Goal: Task Accomplishment & Management: Manage account settings

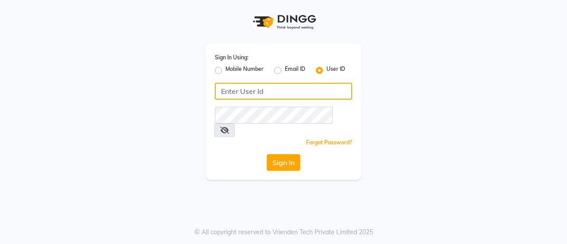
click at [271, 92] on input "Username" at bounding box center [283, 91] width 137 height 17
type input "[PERSON_NAME]"
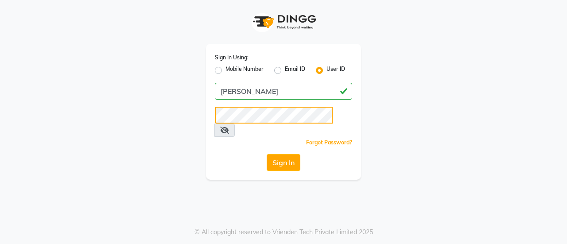
click at [267, 154] on button "Sign In" at bounding box center [284, 162] width 34 height 17
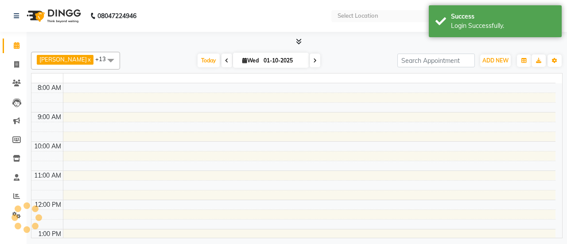
select select "en"
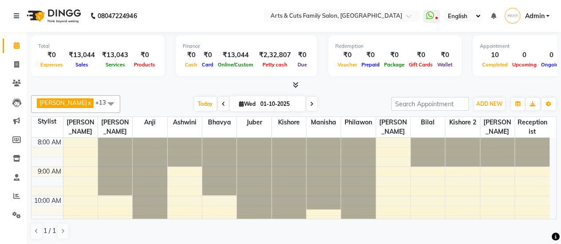
scroll to position [2, 0]
click at [10, 178] on span at bounding box center [17, 176] width 16 height 10
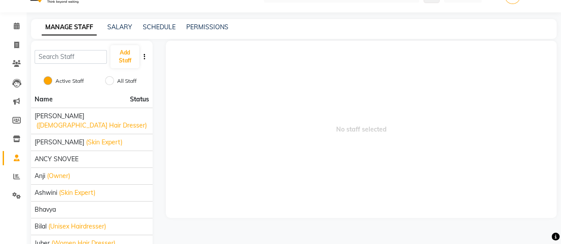
scroll to position [20, 0]
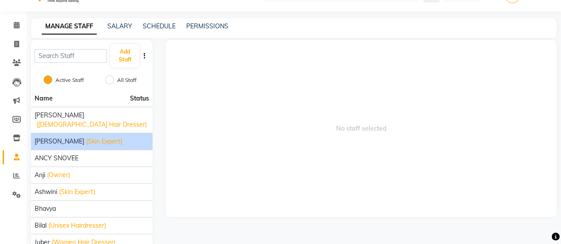
click at [86, 137] on span "(Skin Expert)" at bounding box center [104, 141] width 36 height 9
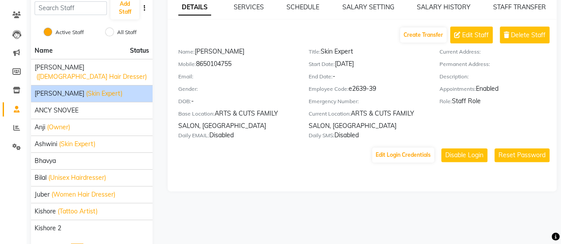
scroll to position [79, 0]
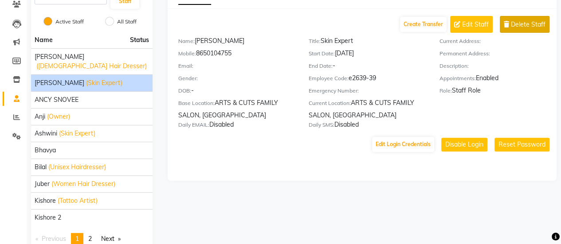
click at [522, 24] on span "Delete Staff" at bounding box center [527, 24] width 35 height 9
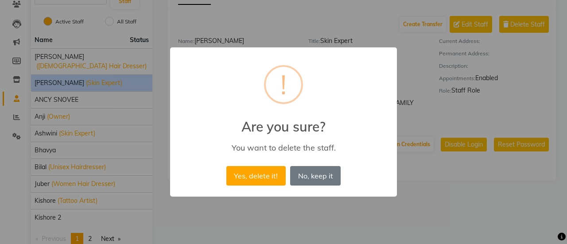
click at [244, 165] on div "Yes, delete it! No No, keep it" at bounding box center [283, 176] width 119 height 24
click at [246, 177] on button "Yes, delete it!" at bounding box center [255, 175] width 59 height 19
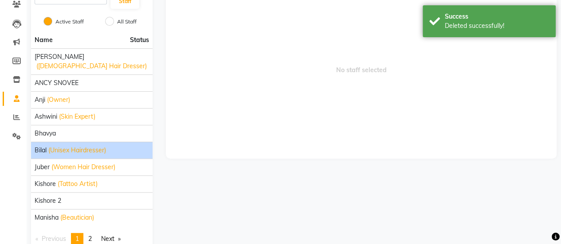
scroll to position [89, 0]
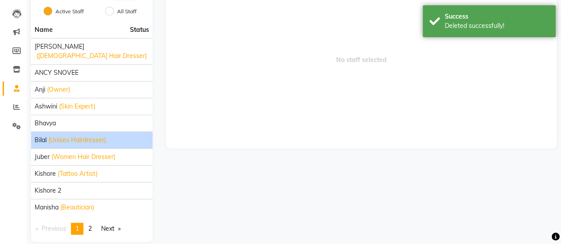
click at [57, 152] on span "(Women Hair Dresser)" at bounding box center [83, 156] width 64 height 9
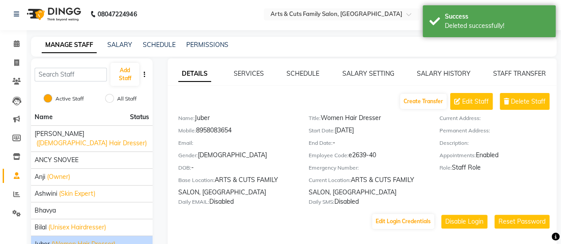
scroll to position [0, 0]
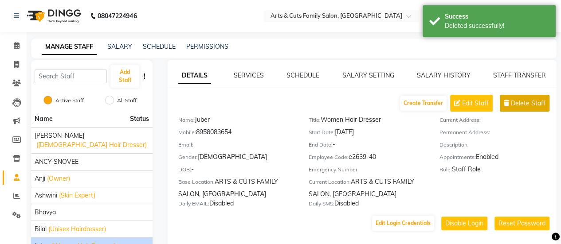
click at [504, 103] on icon at bounding box center [505, 103] width 5 height 6
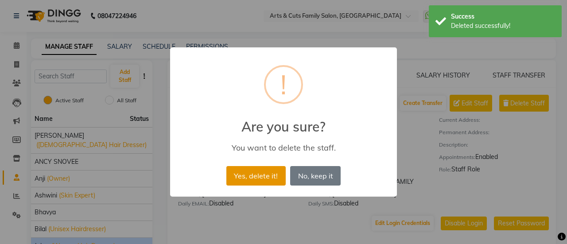
click at [240, 171] on button "Yes, delete it!" at bounding box center [255, 175] width 59 height 19
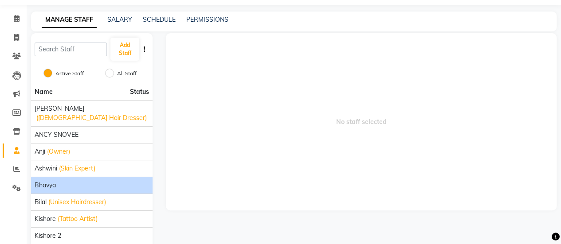
scroll to position [89, 0]
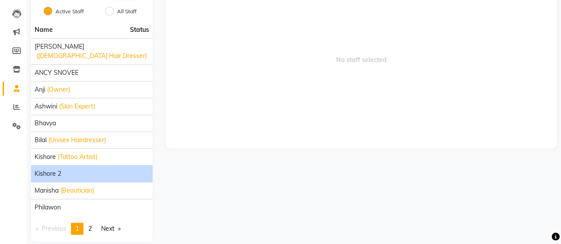
click at [58, 169] on span "Kishore 2" at bounding box center [48, 173] width 27 height 9
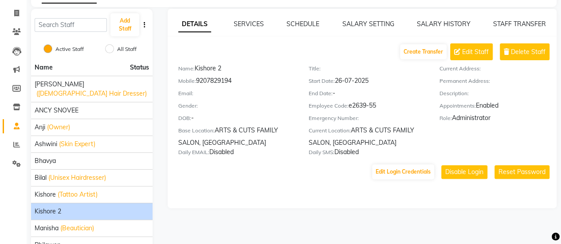
scroll to position [51, 0]
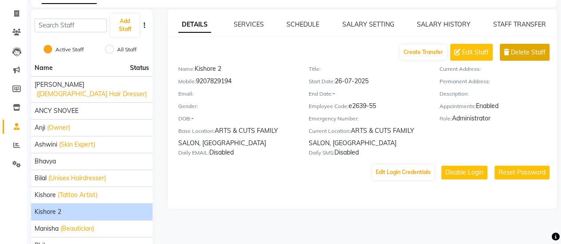
click at [507, 52] on icon at bounding box center [505, 52] width 5 height 6
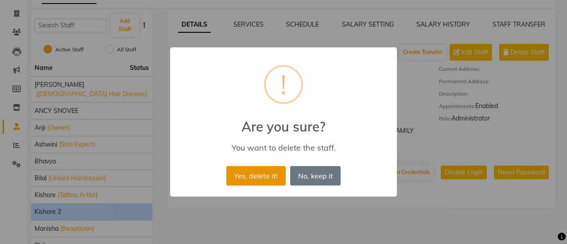
click at [245, 175] on button "Yes, delete it!" at bounding box center [255, 175] width 59 height 19
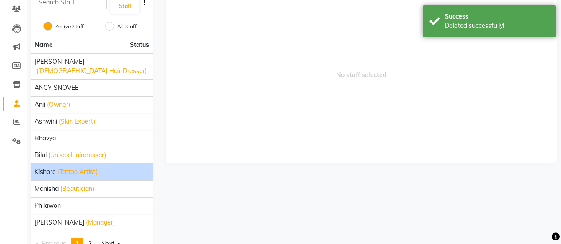
scroll to position [89, 0]
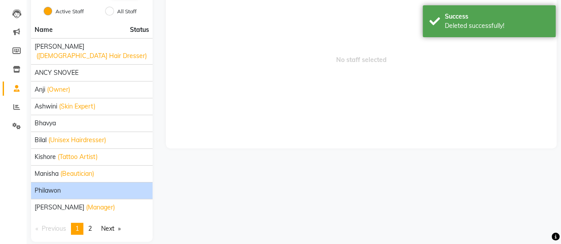
click at [105, 186] on div "Philawon" at bounding box center [92, 190] width 114 height 9
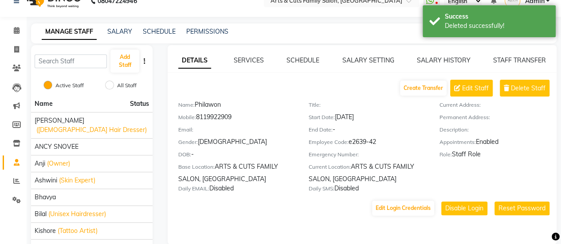
scroll to position [0, 0]
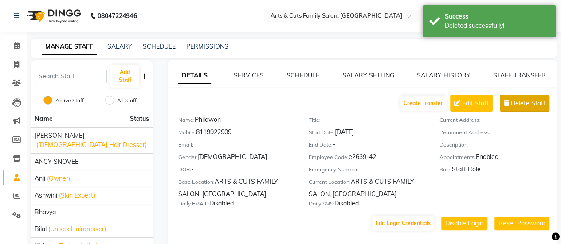
click at [523, 101] on span "Delete Staff" at bounding box center [527, 103] width 35 height 9
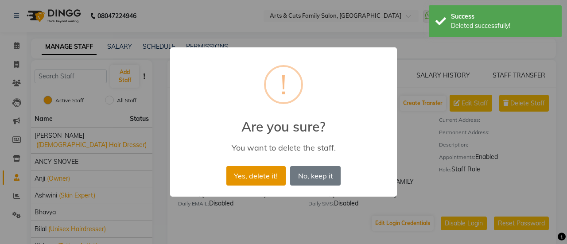
click at [260, 171] on button "Yes, delete it!" at bounding box center [255, 175] width 59 height 19
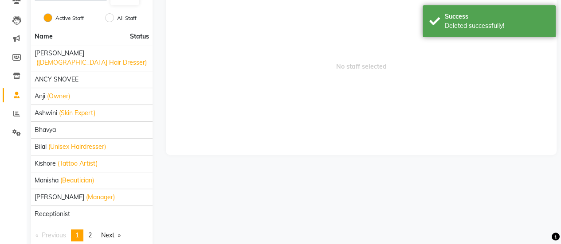
scroll to position [89, 0]
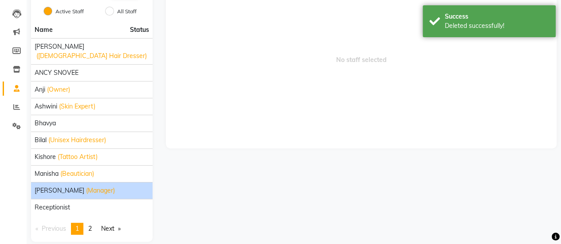
click at [60, 186] on span "[PERSON_NAME]" at bounding box center [60, 190] width 50 height 9
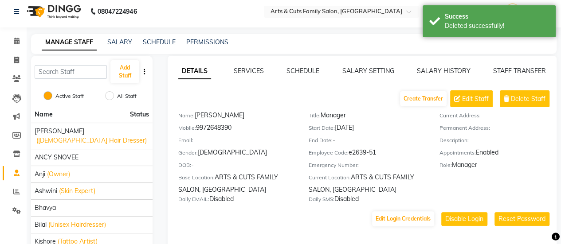
scroll to position [0, 0]
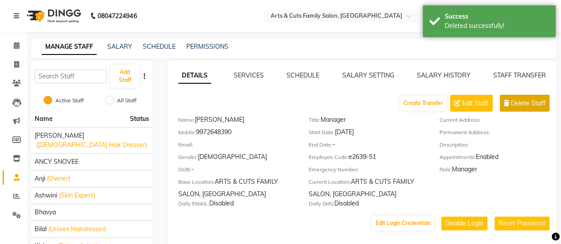
click at [513, 101] on span "Delete Staff" at bounding box center [527, 103] width 35 height 9
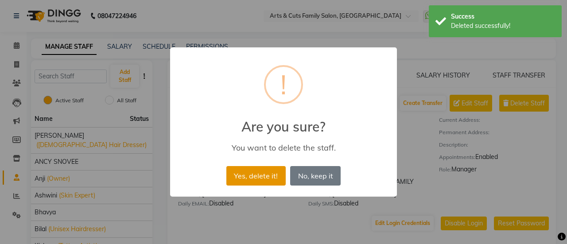
click at [247, 183] on button "Yes, delete it!" at bounding box center [255, 175] width 59 height 19
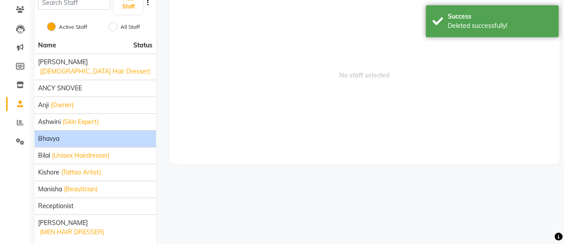
scroll to position [89, 0]
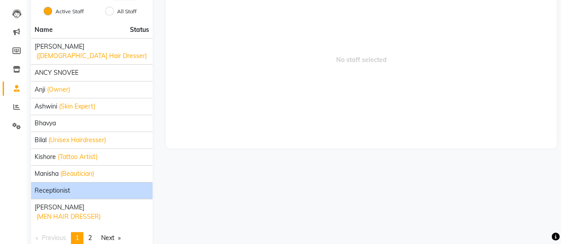
click at [96, 186] on div "Receptionist" at bounding box center [92, 190] width 114 height 9
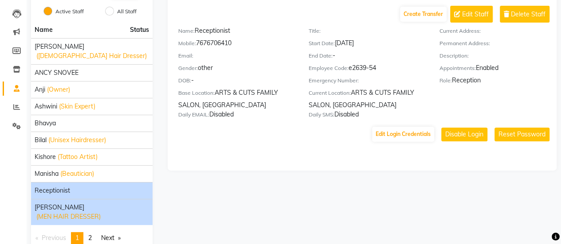
drag, startPoint x: 96, startPoint y: 176, endPoint x: 52, endPoint y: 191, distance: 45.8
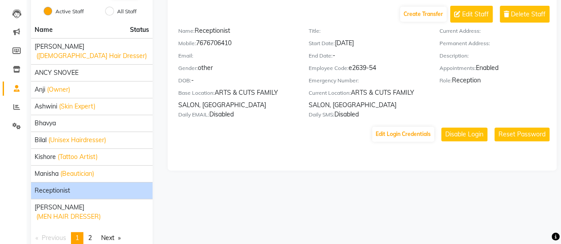
drag, startPoint x: 52, startPoint y: 191, endPoint x: 245, endPoint y: 169, distance: 194.4
click at [245, 169] on div "DETAILS SERVICES SCHEDULE SALARY SETTING SALARY HISTORY STAFF TRANSFER Create T…" at bounding box center [362, 70] width 389 height 199
click at [530, 23] on div "Create Transfer Edit Staff Delete Staff Name: Receptionist Mobile: [PHONE_NUMBE…" at bounding box center [367, 64] width 378 height 117
click at [519, 19] on button "Delete Staff" at bounding box center [524, 14] width 50 height 17
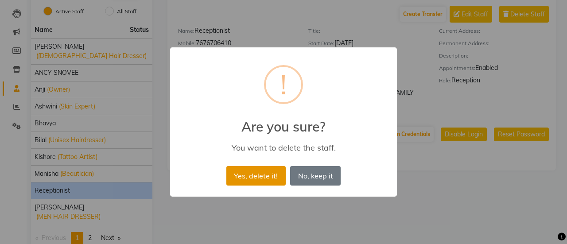
click at [267, 183] on button "Yes, delete it!" at bounding box center [255, 175] width 59 height 19
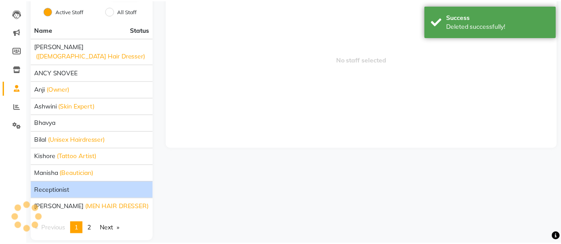
scroll to position [70, 0]
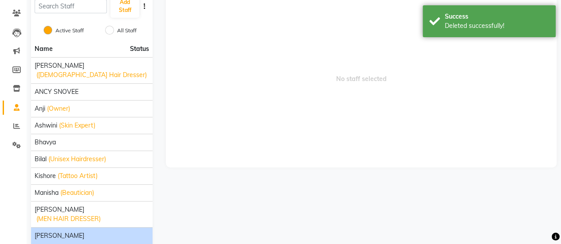
click at [67, 231] on div "[PERSON_NAME]" at bounding box center [92, 235] width 114 height 9
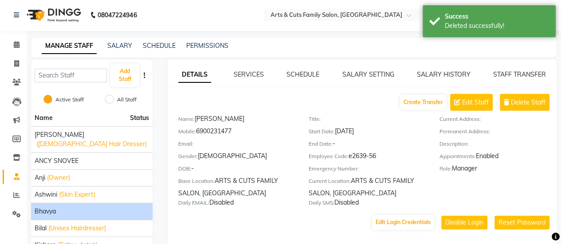
scroll to position [0, 0]
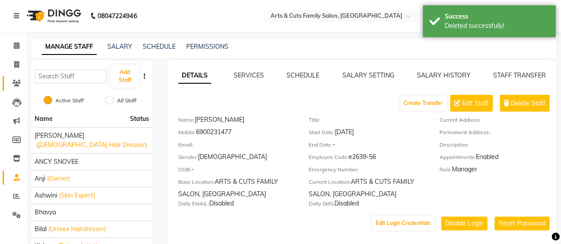
click at [10, 88] on link "Clients" at bounding box center [13, 83] width 21 height 15
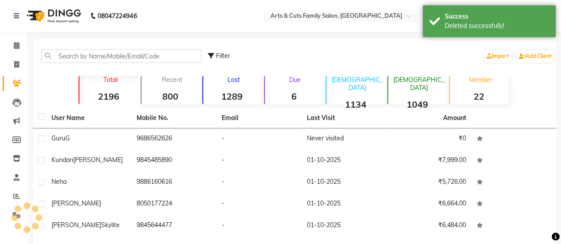
drag, startPoint x: 10, startPoint y: 88, endPoint x: 40, endPoint y: 87, distance: 30.1
click at [40, 87] on app-home "08047224946 Select Location × Arts & Cuts Family Salon, [GEOGRAPHIC_DATA] Whats…" at bounding box center [280, 199] width 561 height 399
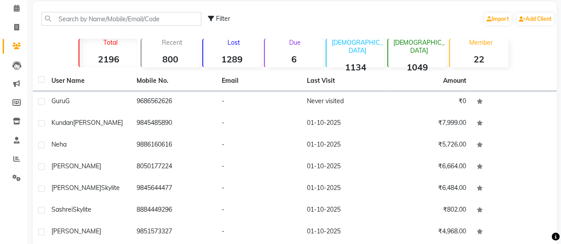
scroll to position [50, 0]
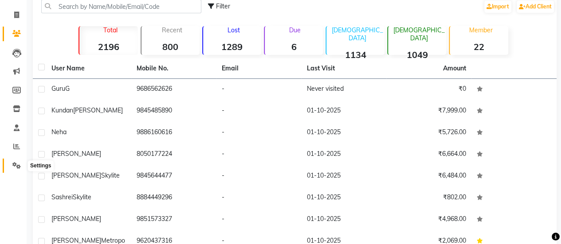
click at [13, 165] on icon at bounding box center [16, 165] width 8 height 7
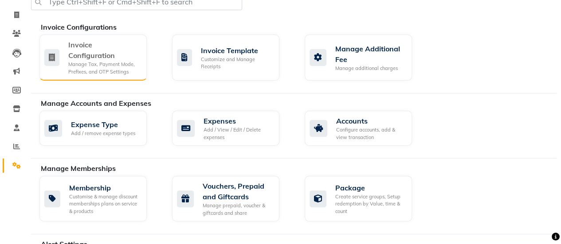
click at [136, 65] on div "Manage Tax, Payment Mode, Prefixes, and OTP Settings" at bounding box center [103, 68] width 71 height 15
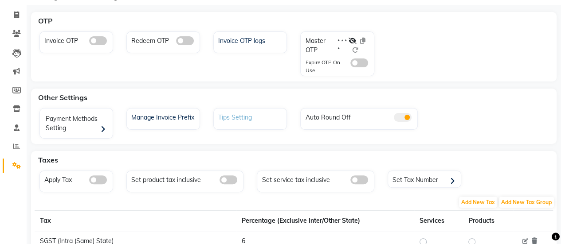
scroll to position [89, 0]
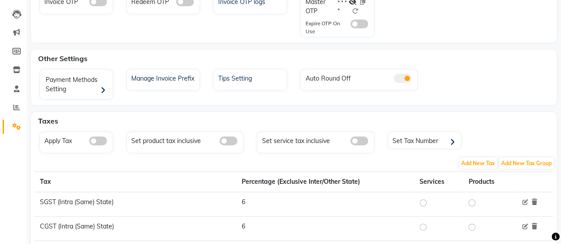
click at [105, 145] on div "Apply Tax" at bounding box center [76, 143] width 74 height 22
click at [101, 142] on span at bounding box center [98, 140] width 18 height 9
click at [89, 142] on input "checkbox" at bounding box center [89, 142] width 0 height 0
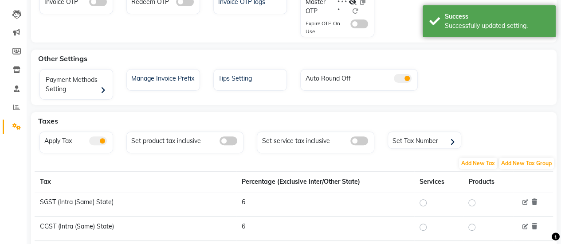
click at [353, 140] on span at bounding box center [359, 140] width 18 height 9
click at [350, 142] on input "checkbox" at bounding box center [350, 142] width 0 height 0
click at [441, 142] on div "Set Tax Number" at bounding box center [425, 140] width 70 height 13
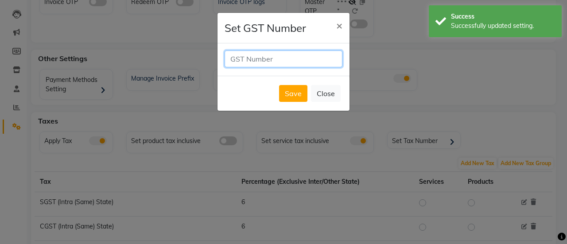
click at [284, 64] on input "text" at bounding box center [284, 59] width 118 height 17
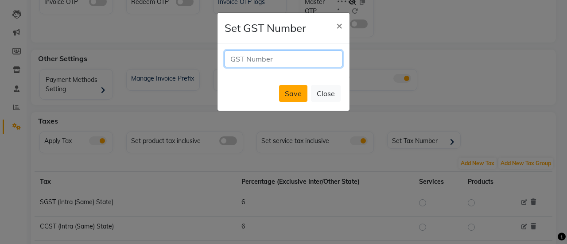
paste input "29ERUPK7011Q2ZR"
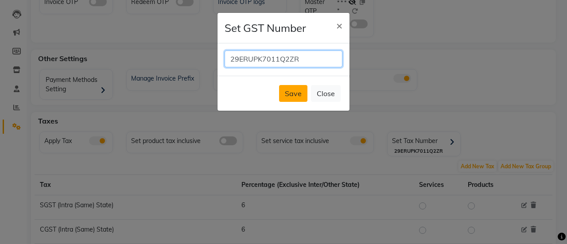
type input "29ERUPK7011Q2ZR"
click at [288, 90] on button "Save" at bounding box center [293, 93] width 28 height 17
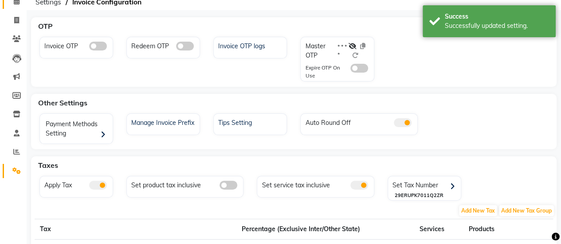
scroll to position [0, 0]
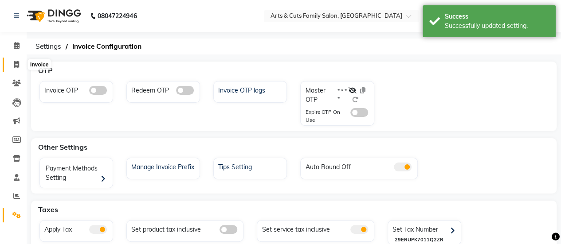
click at [18, 62] on icon at bounding box center [16, 64] width 5 height 7
select select "service"
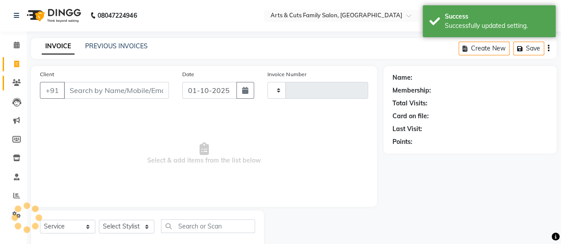
type input "3815"
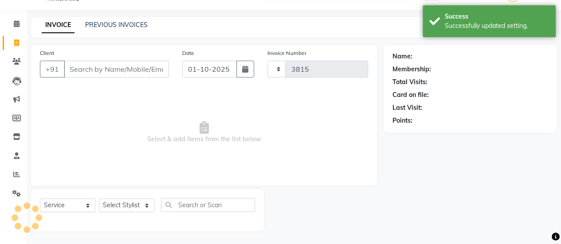
select select "7513"
click at [122, 66] on input "Client" at bounding box center [116, 69] width 105 height 17
select select "45356"
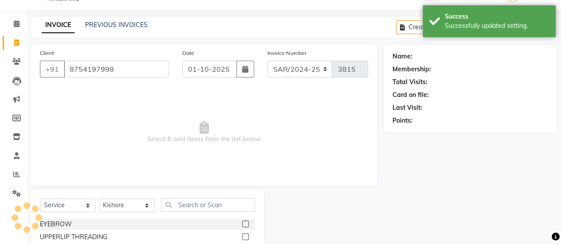
type input "8754197998"
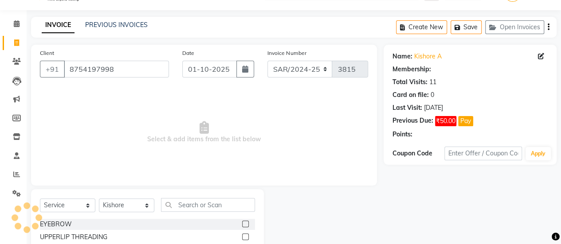
select select "1: Object"
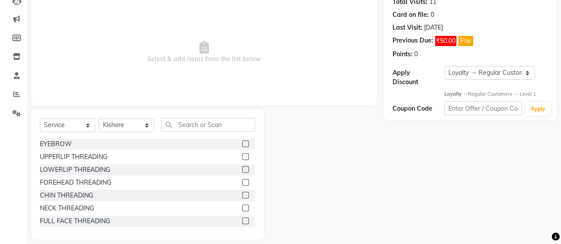
scroll to position [110, 0]
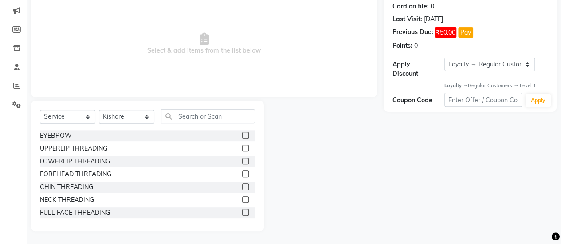
click at [115, 141] on div "EYEBROW UPPERLIP THREADING LOWERLIP THREADING FOREHEAD THREADING CHIN THREADING…" at bounding box center [147, 174] width 215 height 89
click at [242, 135] on label at bounding box center [245, 135] width 7 height 7
click at [242, 135] on input "checkbox" at bounding box center [245, 136] width 6 height 6
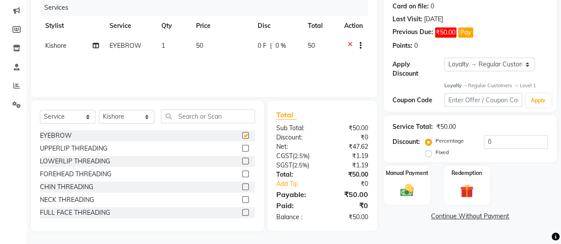
checkbox input "false"
click at [349, 46] on icon at bounding box center [349, 46] width 5 height 11
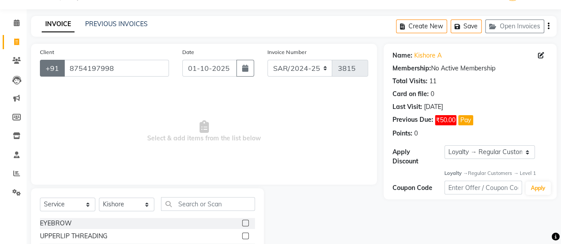
scroll to position [22, 0]
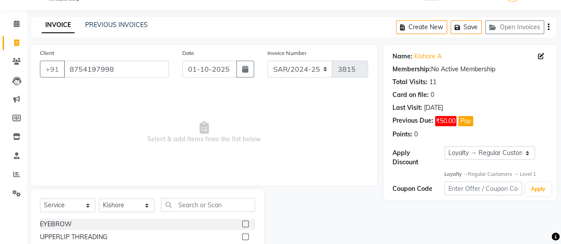
click at [8, 34] on li "Invoice" at bounding box center [13, 43] width 27 height 19
click at [14, 23] on icon at bounding box center [17, 23] width 6 height 7
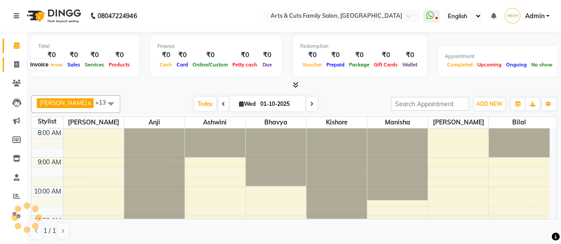
click at [13, 60] on span at bounding box center [17, 65] width 16 height 10
select select "service"
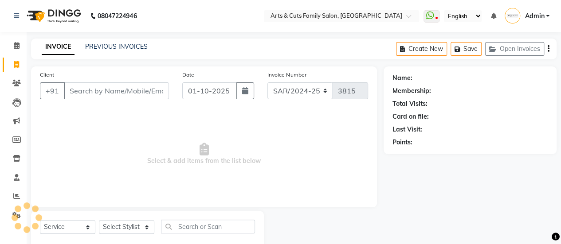
select select "45356"
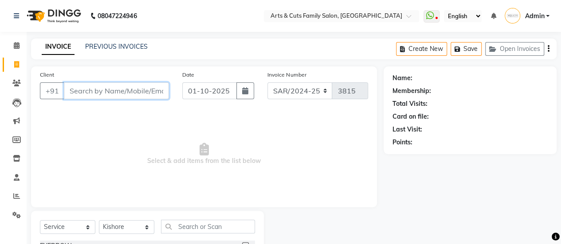
click at [82, 89] on input "Client" at bounding box center [116, 90] width 105 height 17
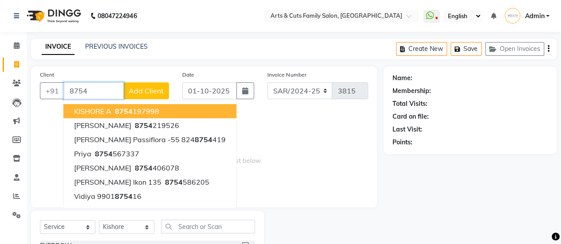
click at [95, 111] on span "KISHORE A" at bounding box center [92, 111] width 37 height 9
type input "8754197998"
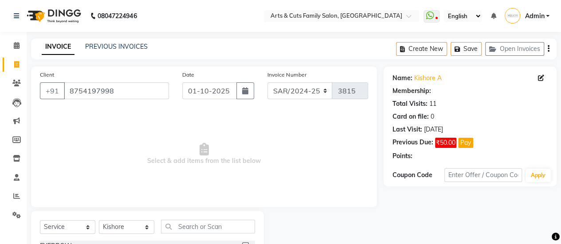
select select "1: Object"
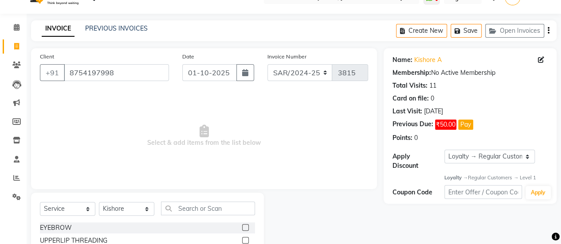
scroll to position [44, 0]
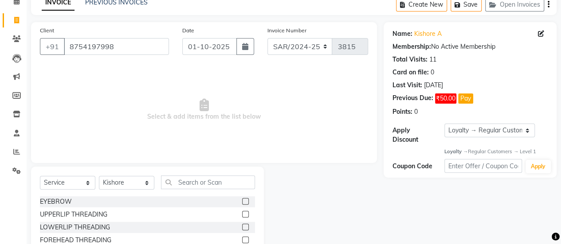
click at [107, 202] on div "EYEBROW" at bounding box center [147, 201] width 215 height 11
click at [242, 203] on label at bounding box center [245, 201] width 7 height 7
click at [242, 203] on input "checkbox" at bounding box center [245, 202] width 6 height 6
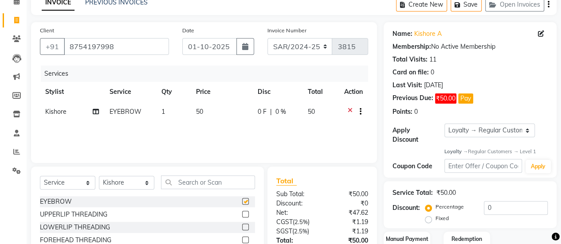
checkbox input "false"
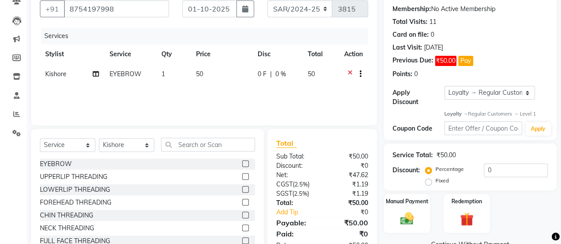
scroll to position [110, 0]
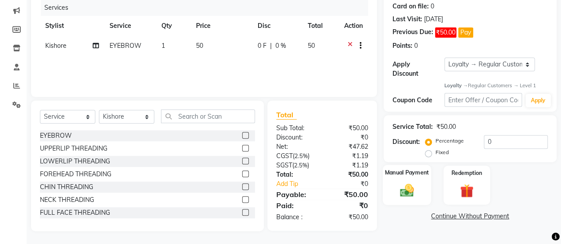
click at [391, 179] on div "Manual Payment" at bounding box center [406, 185] width 48 height 40
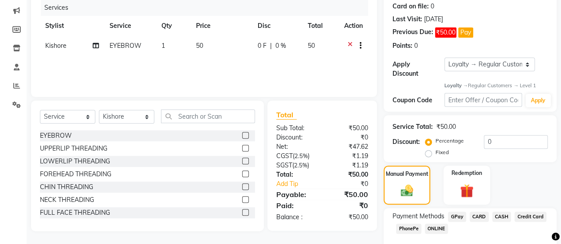
click at [460, 214] on span "GPay" at bounding box center [457, 217] width 18 height 10
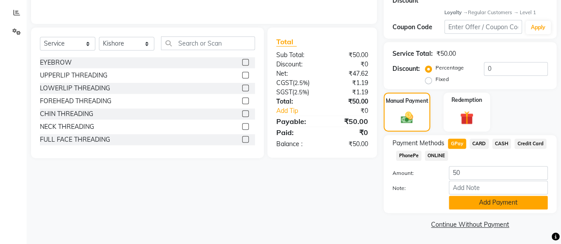
click at [494, 199] on button "Add Payment" at bounding box center [497, 203] width 99 height 14
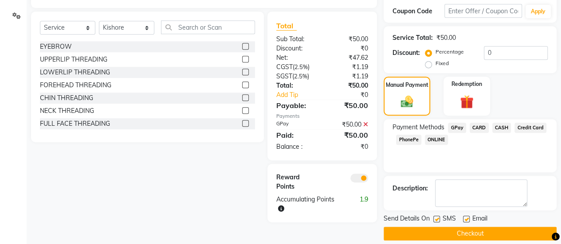
scroll to position [208, 0]
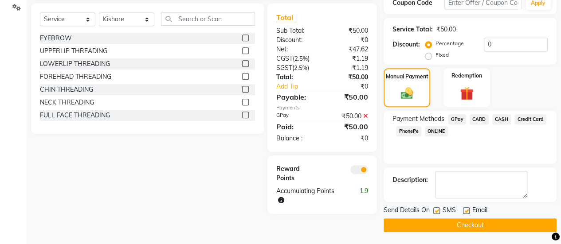
click at [461, 210] on div "SMS" at bounding box center [448, 211] width 30 height 11
click at [464, 209] on label at bounding box center [466, 210] width 7 height 7
click at [464, 209] on input "checkbox" at bounding box center [466, 211] width 6 height 6
checkbox input "false"
click at [444, 210] on span "SMS" at bounding box center [448, 211] width 13 height 11
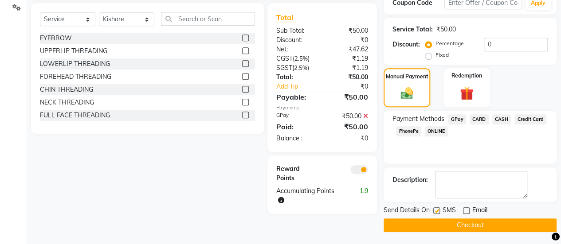
click at [440, 210] on div "SMS" at bounding box center [448, 211] width 30 height 11
click at [440, 213] on div "SMS" at bounding box center [448, 211] width 30 height 11
drag, startPoint x: 438, startPoint y: 210, endPoint x: 436, endPoint y: 201, distance: 9.5
click at [437, 209] on label at bounding box center [436, 210] width 7 height 7
click at [437, 209] on input "checkbox" at bounding box center [436, 211] width 6 height 6
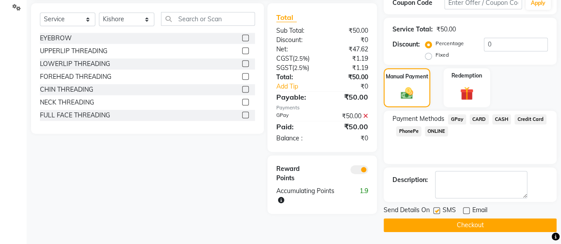
checkbox input "false"
click at [438, 221] on button "Checkout" at bounding box center [469, 225] width 173 height 14
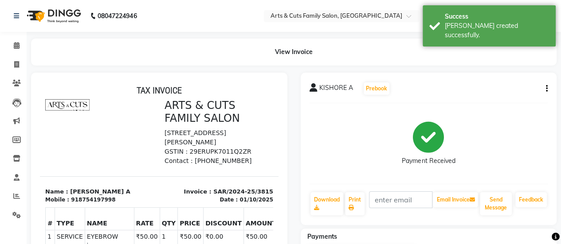
click at [550, 87] on div "KISHORE A Prebook Payment Received Download Print Email Invoice Send Message Fe…" at bounding box center [428, 149] width 256 height 152
click at [541, 90] on div "KISHORE A Prebook" at bounding box center [428, 89] width 238 height 14
click at [545, 89] on button "button" at bounding box center [544, 88] width 5 height 9
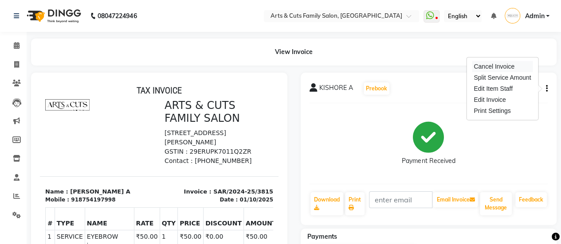
click at [503, 68] on div "Cancel Invoice" at bounding box center [501, 66] width 61 height 11
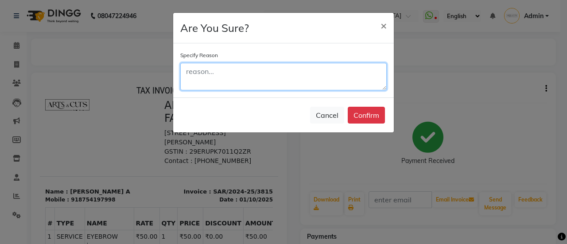
click at [298, 83] on textarea at bounding box center [283, 76] width 206 height 27
type textarea "asa"
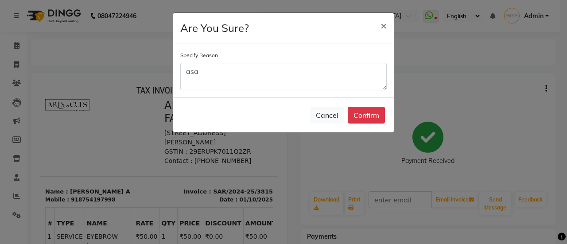
click at [362, 108] on button "Confirm" at bounding box center [366, 115] width 37 height 17
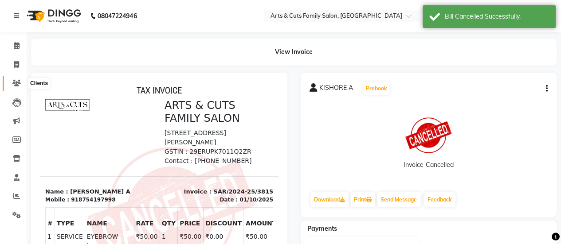
click at [22, 81] on span at bounding box center [17, 83] width 16 height 10
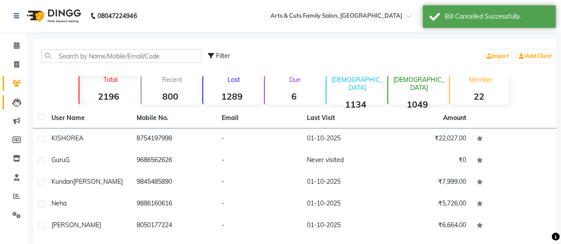
click at [23, 108] on link "Leads" at bounding box center [13, 102] width 21 height 15
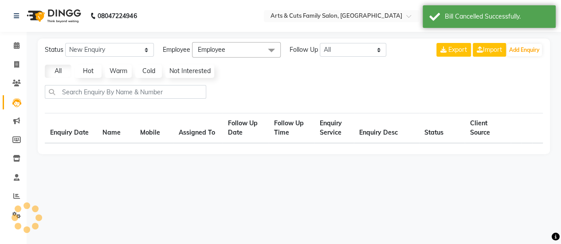
select select "10"
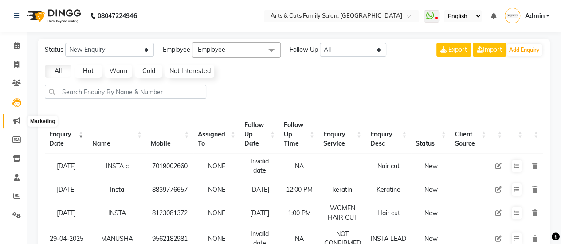
click at [19, 122] on icon at bounding box center [16, 120] width 7 height 7
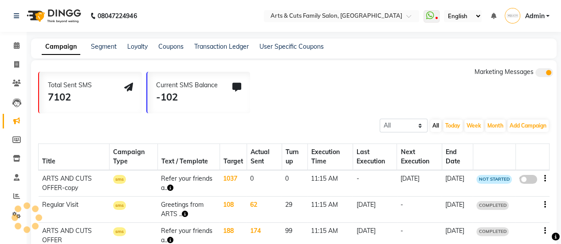
click at [19, 126] on link "Marketing" at bounding box center [13, 121] width 21 height 15
click at [16, 136] on span at bounding box center [17, 140] width 16 height 10
select select
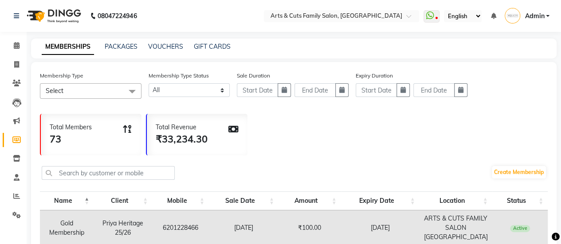
click at [16, 146] on link "Members" at bounding box center [13, 140] width 21 height 15
click at [16, 150] on li "Inventory" at bounding box center [13, 158] width 27 height 19
click at [16, 155] on span at bounding box center [17, 159] width 16 height 10
select select
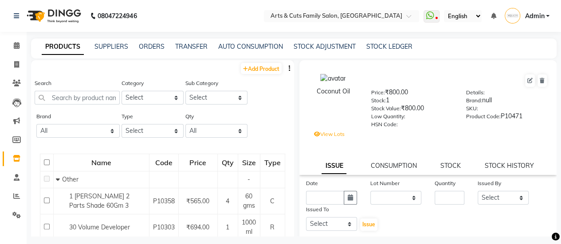
click at [380, 156] on div "Coconut Oil Price: ₹800.00 Stock: 1 Stock Value: ₹800.00 Low Quantity: HSN Code…" at bounding box center [427, 117] width 257 height 115
click at [382, 164] on link "CONSUMPTION" at bounding box center [393, 166] width 46 height 8
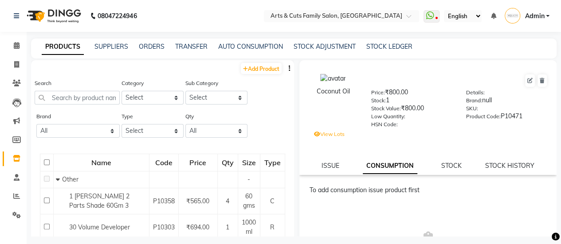
scroll to position [89, 0]
